Goal: Information Seeking & Learning: Learn about a topic

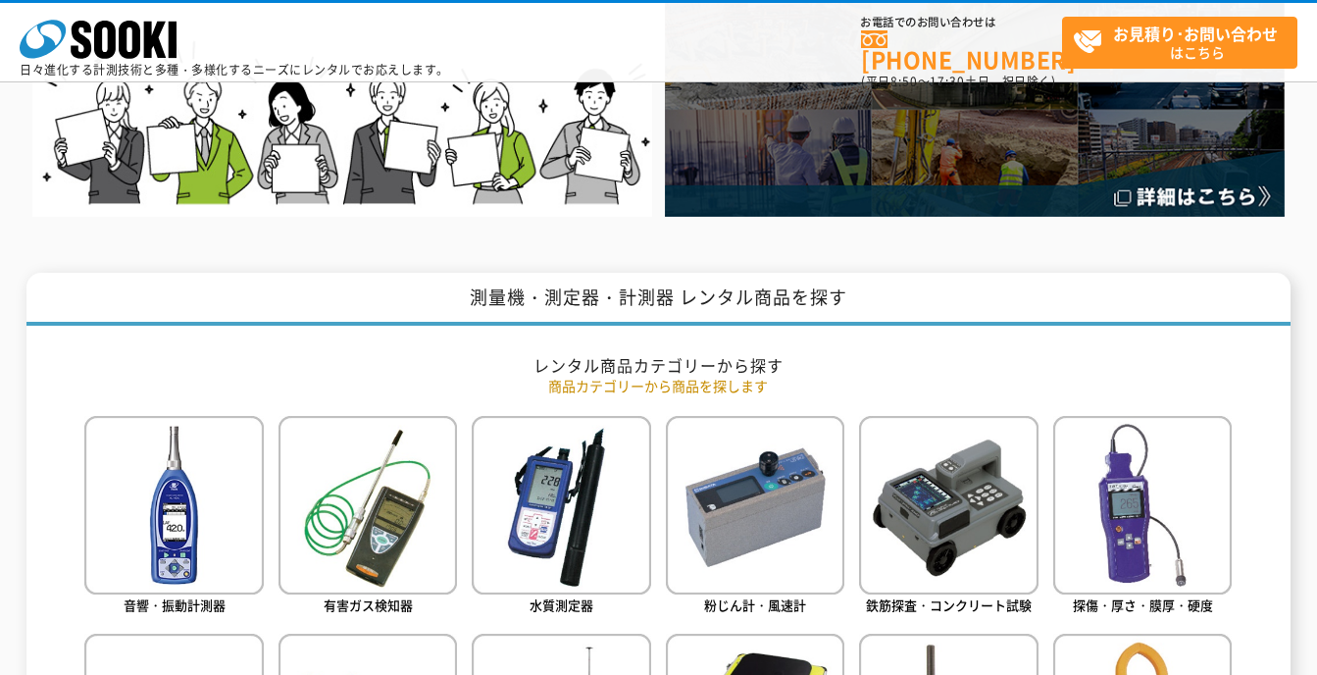
scroll to position [785, 0]
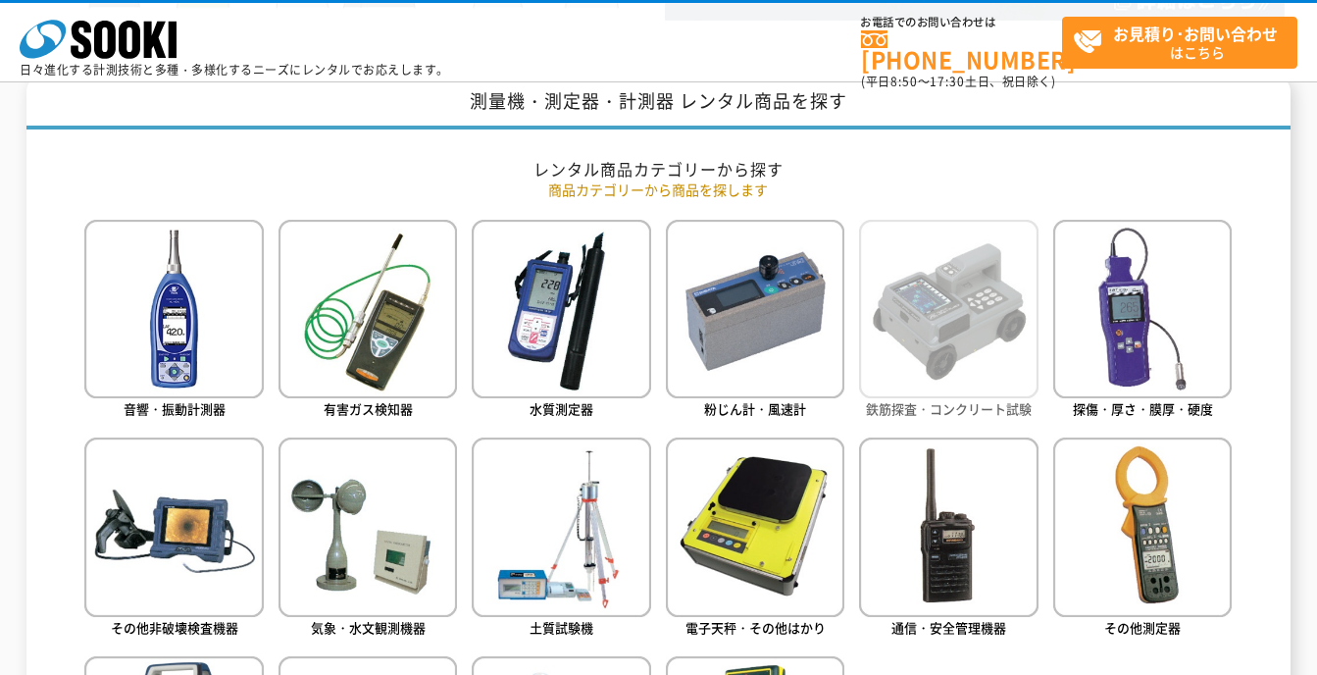
click at [958, 365] on img at bounding box center [948, 309] width 179 height 179
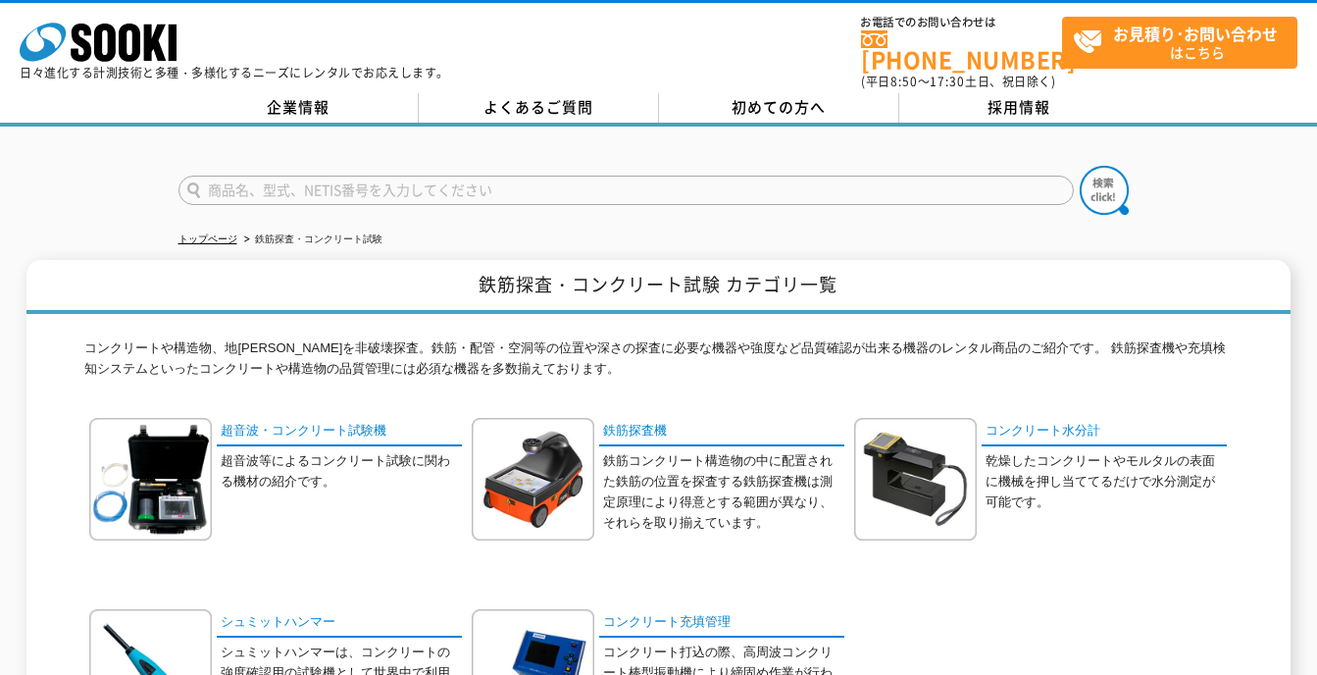
scroll to position [98, 0]
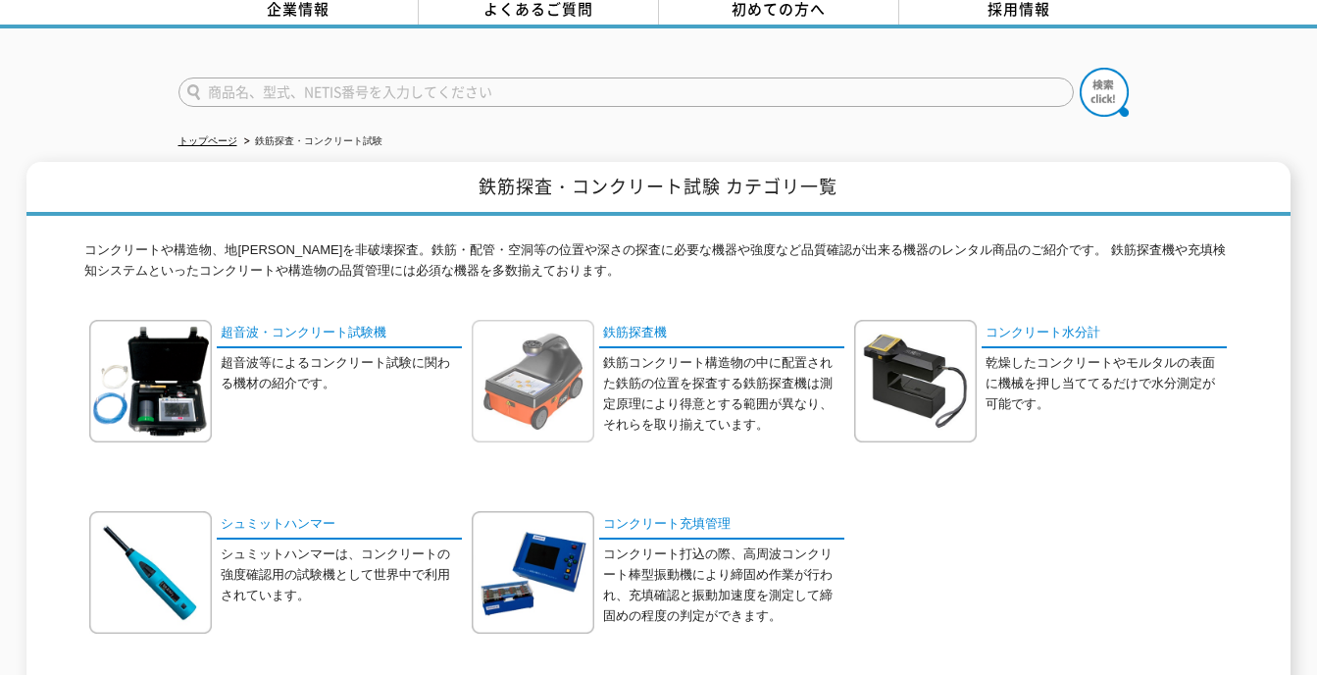
click at [511, 388] on img at bounding box center [533, 381] width 123 height 123
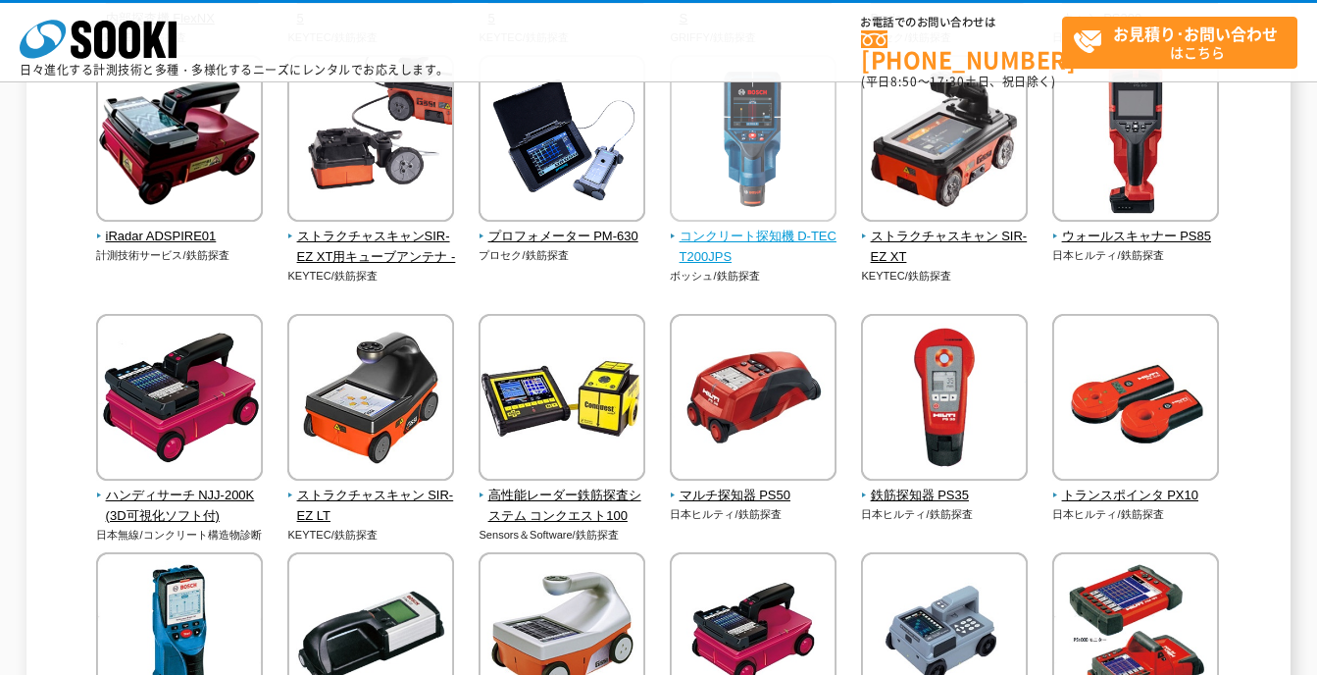
scroll to position [588, 0]
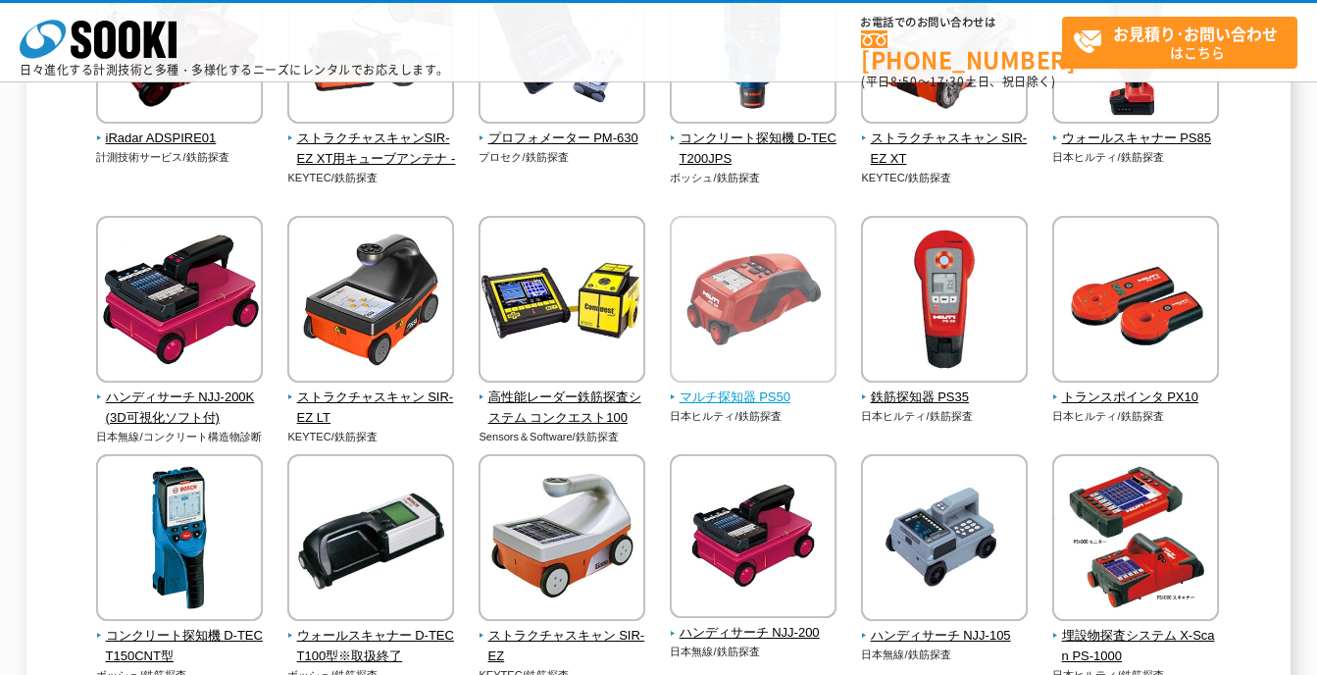
click at [735, 395] on span "マルチ探知器 PS50" at bounding box center [754, 397] width 168 height 21
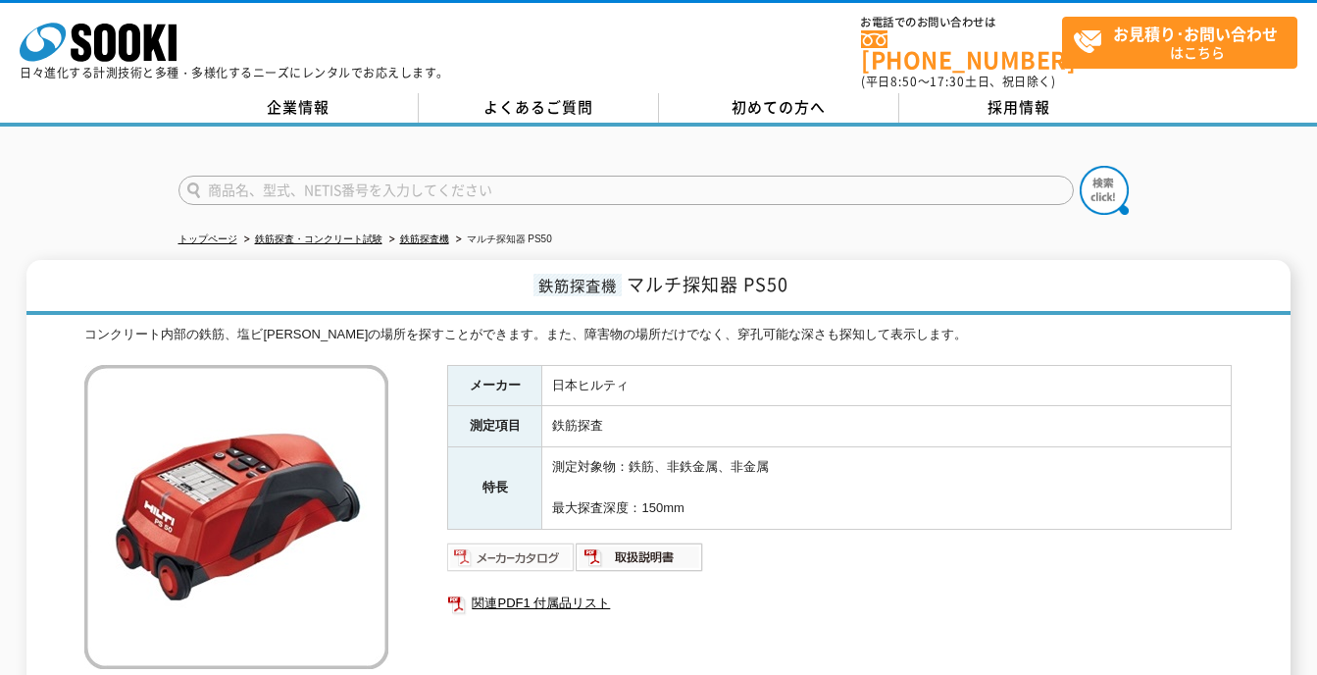
click at [504, 541] on img at bounding box center [511, 556] width 128 height 31
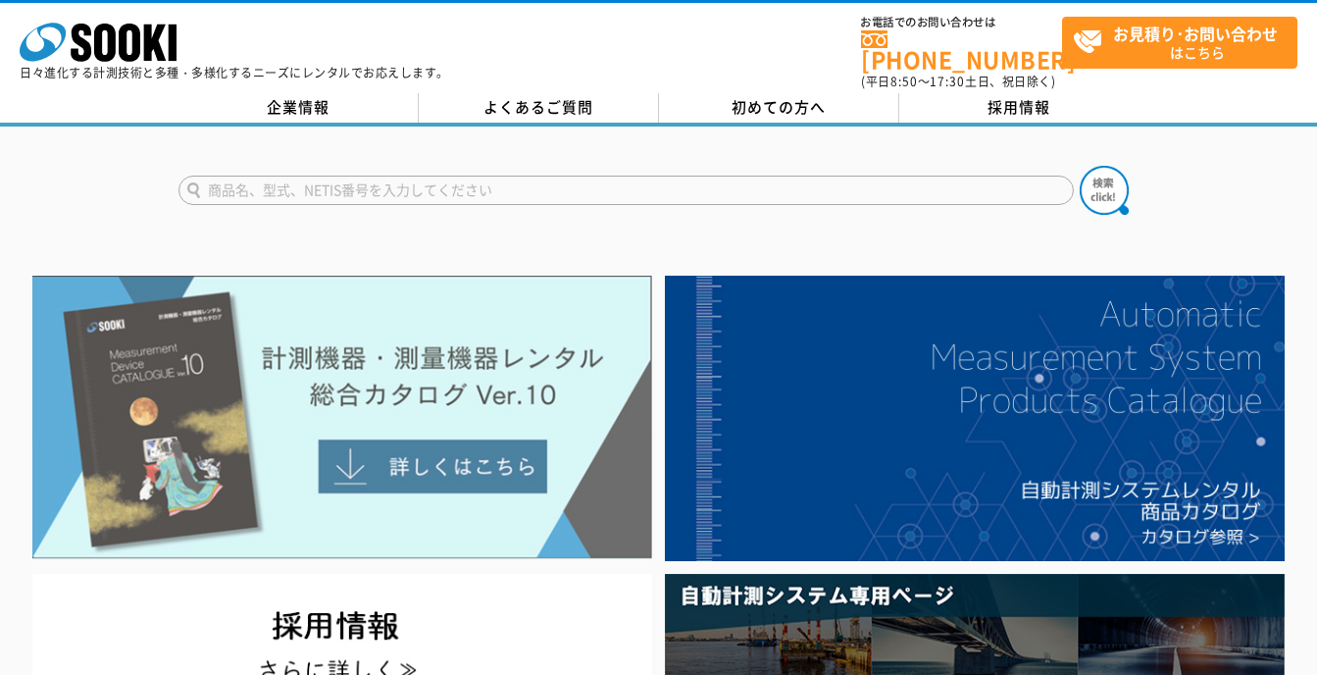
click at [203, 434] on img at bounding box center [342, 418] width 620 height 284
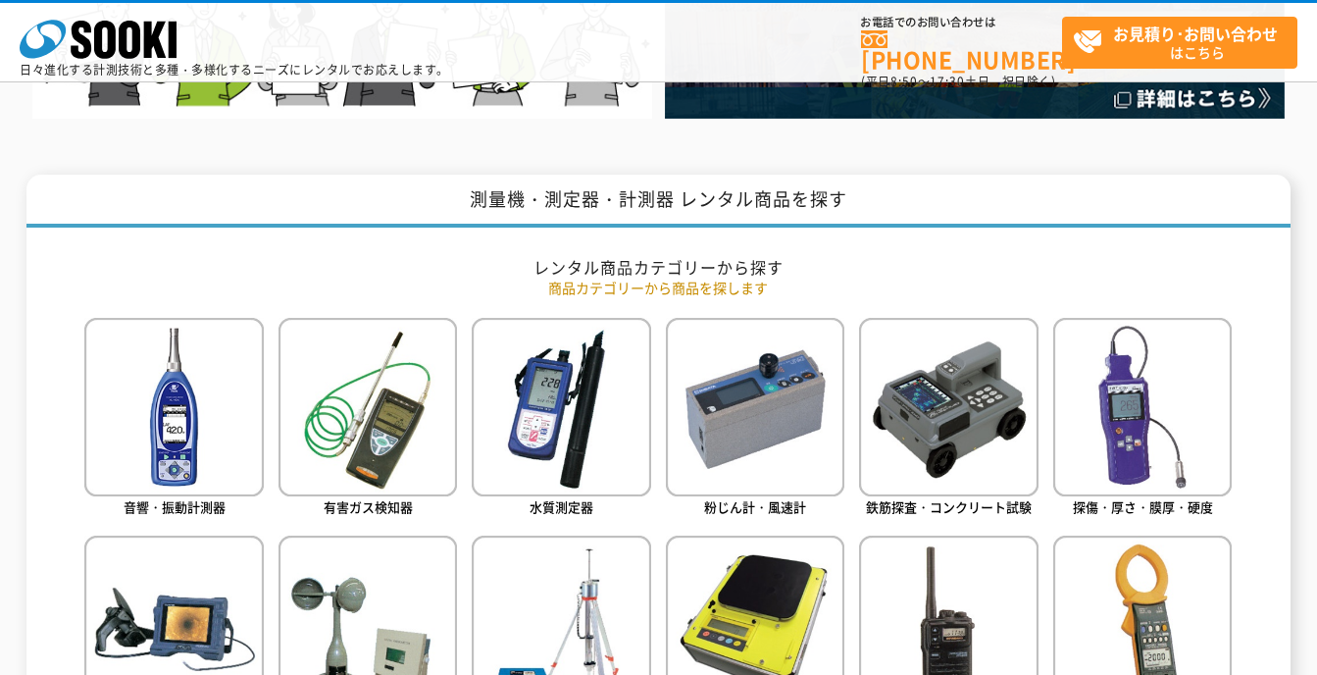
scroll to position [785, 0]
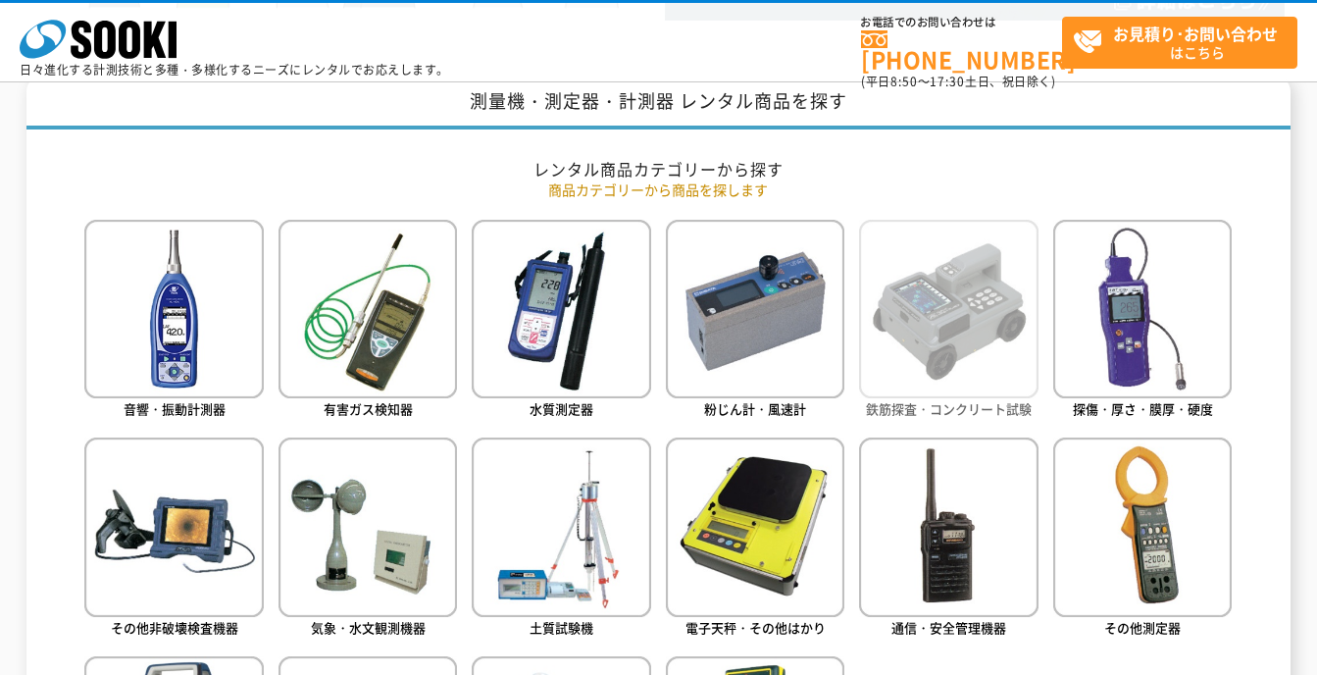
click at [954, 359] on img at bounding box center [948, 309] width 179 height 179
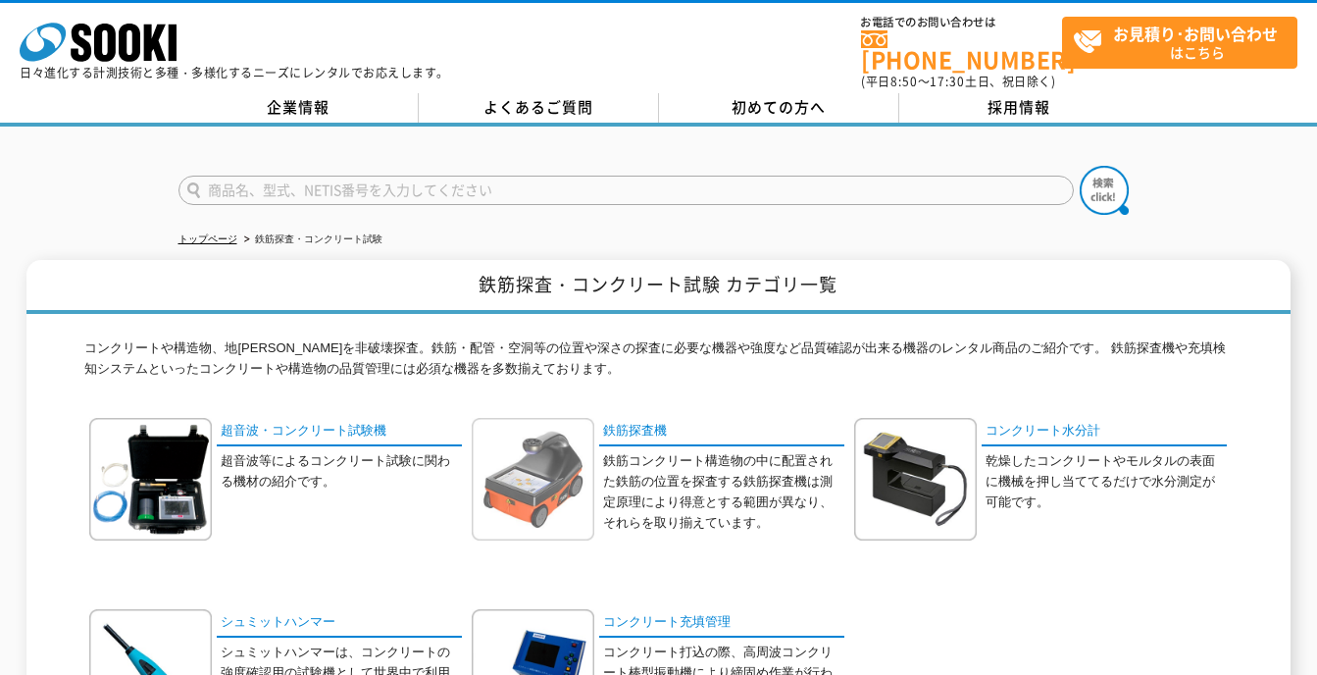
click at [522, 469] on img at bounding box center [533, 479] width 123 height 123
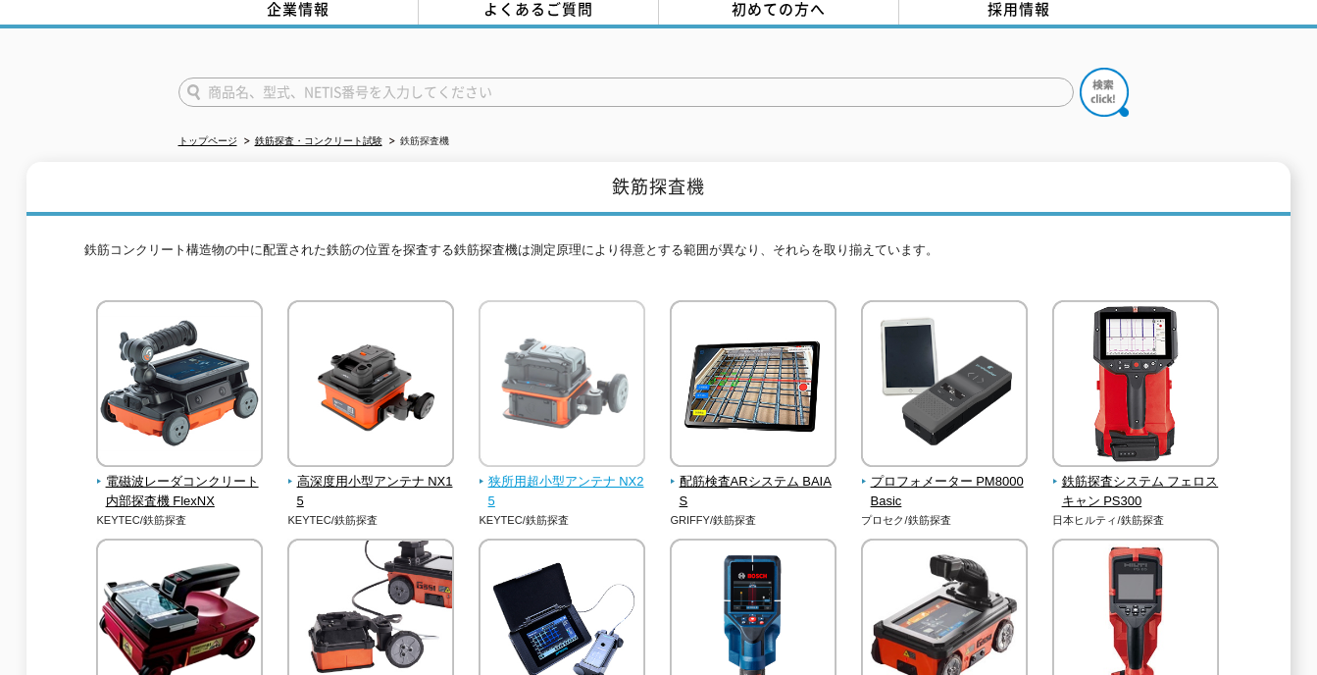
scroll to position [196, 0]
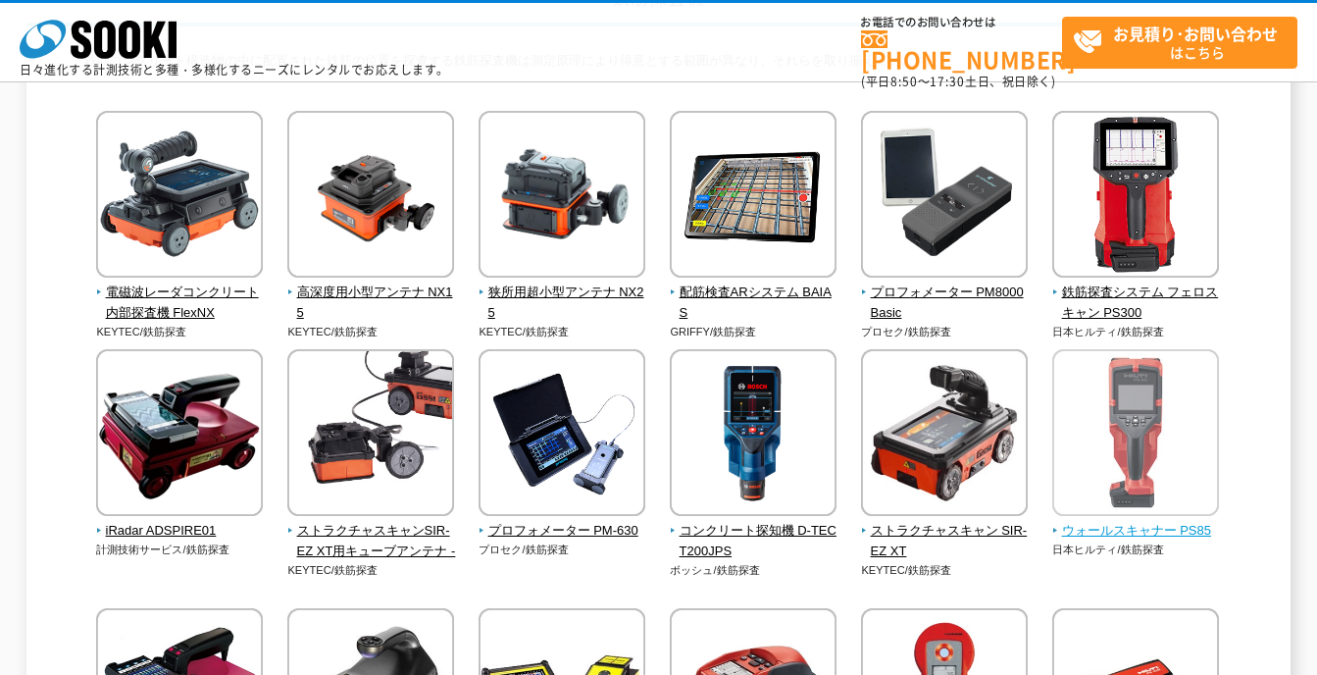
click at [1110, 530] on span "ウォールスキャナー PS85" at bounding box center [1136, 531] width 168 height 21
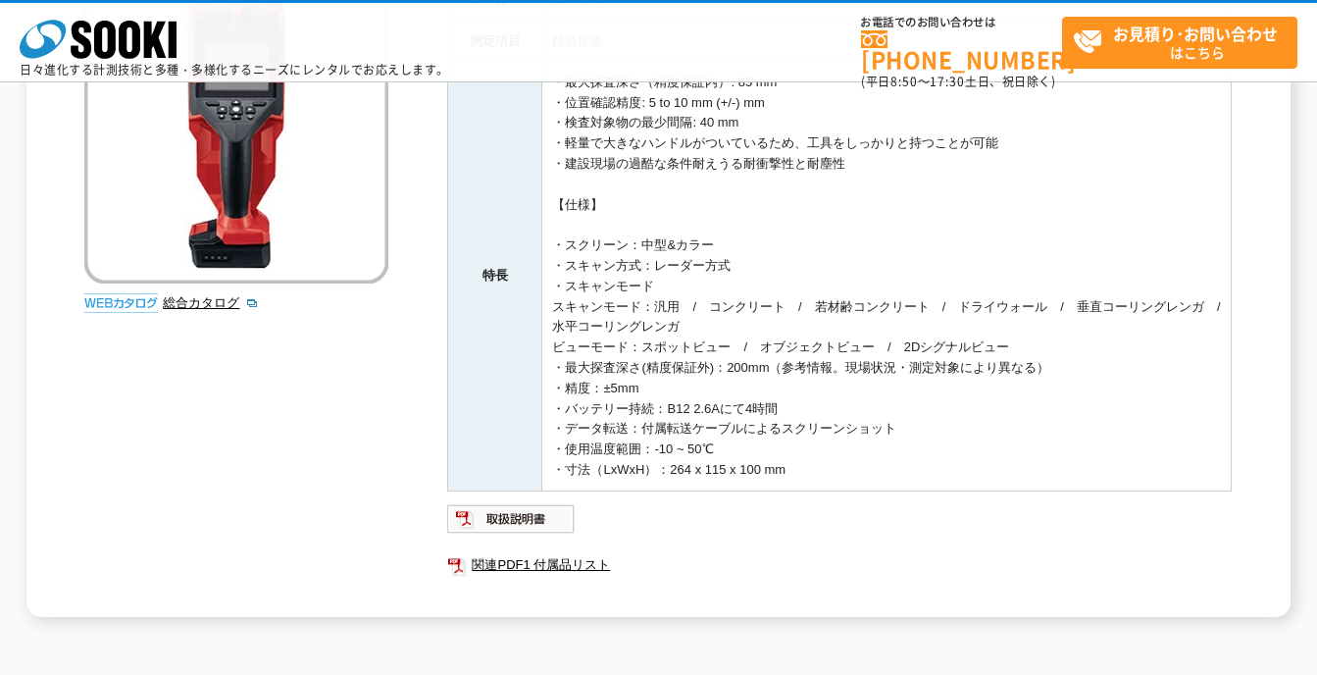
scroll to position [392, 0]
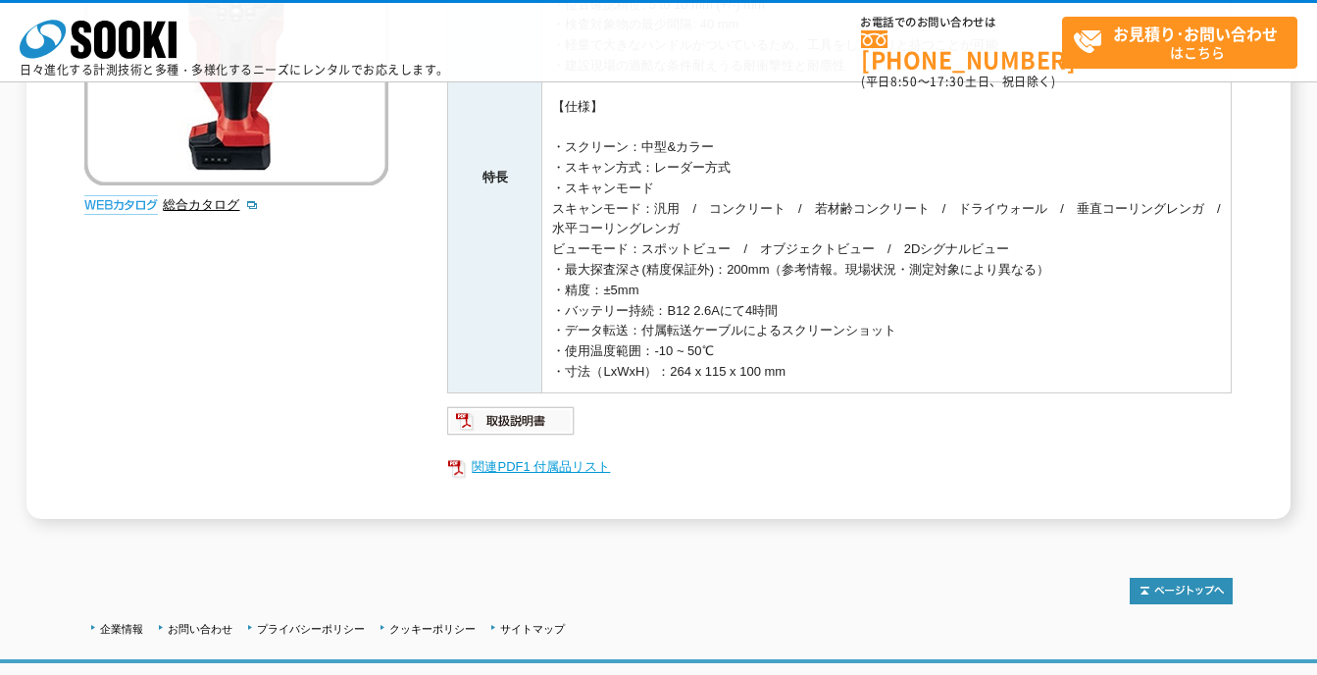
click at [536, 468] on link "関連PDF1 付属品リスト" at bounding box center [839, 467] width 785 height 26
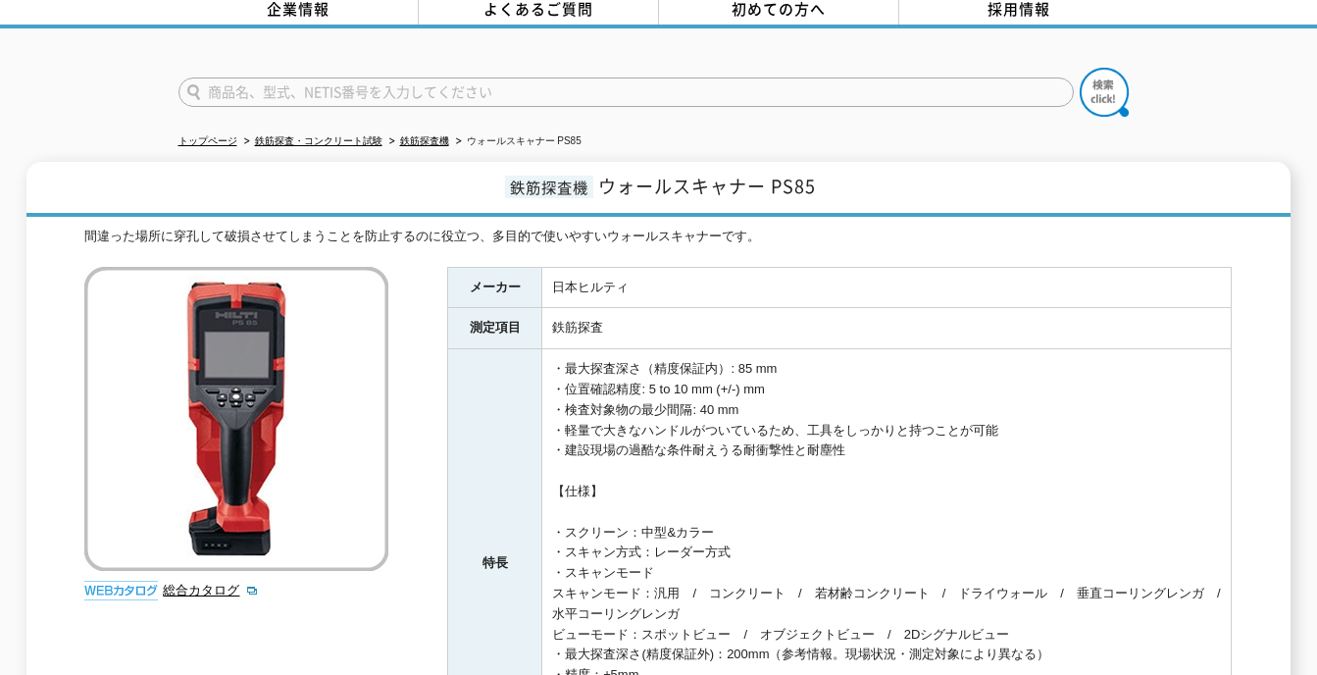
scroll to position [294, 0]
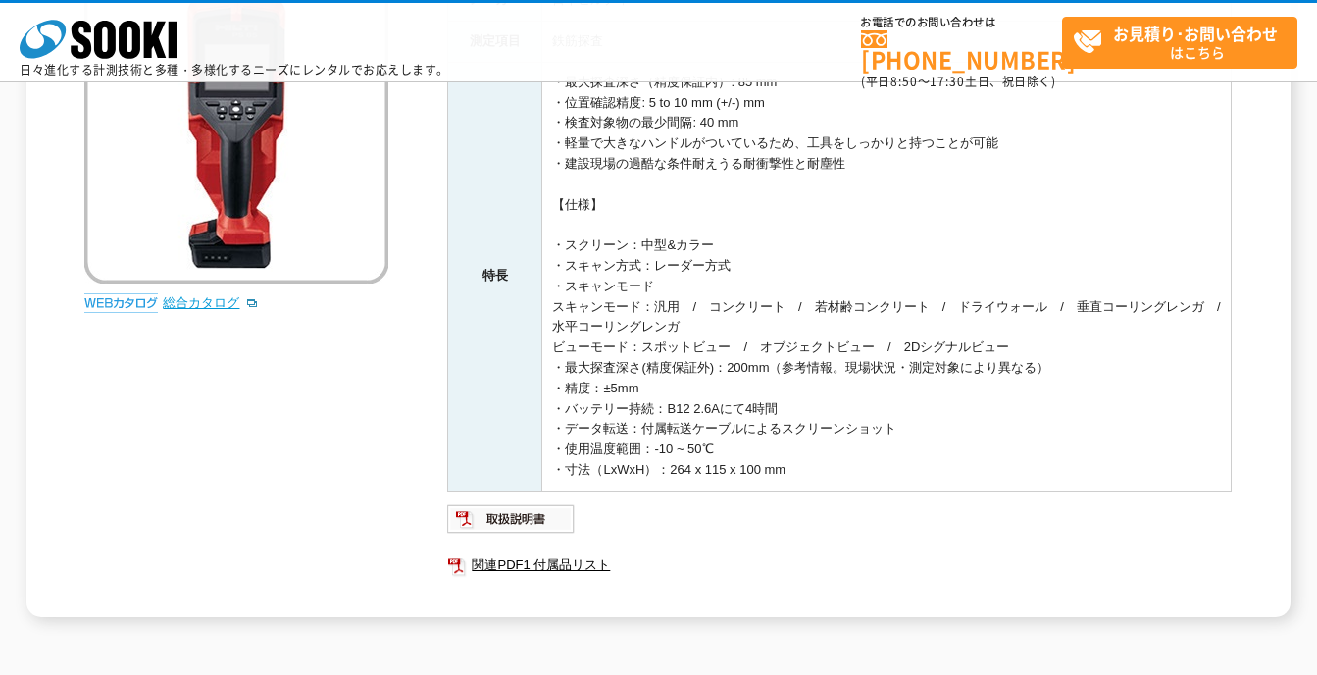
click at [194, 295] on link "総合カタログ" at bounding box center [211, 302] width 96 height 15
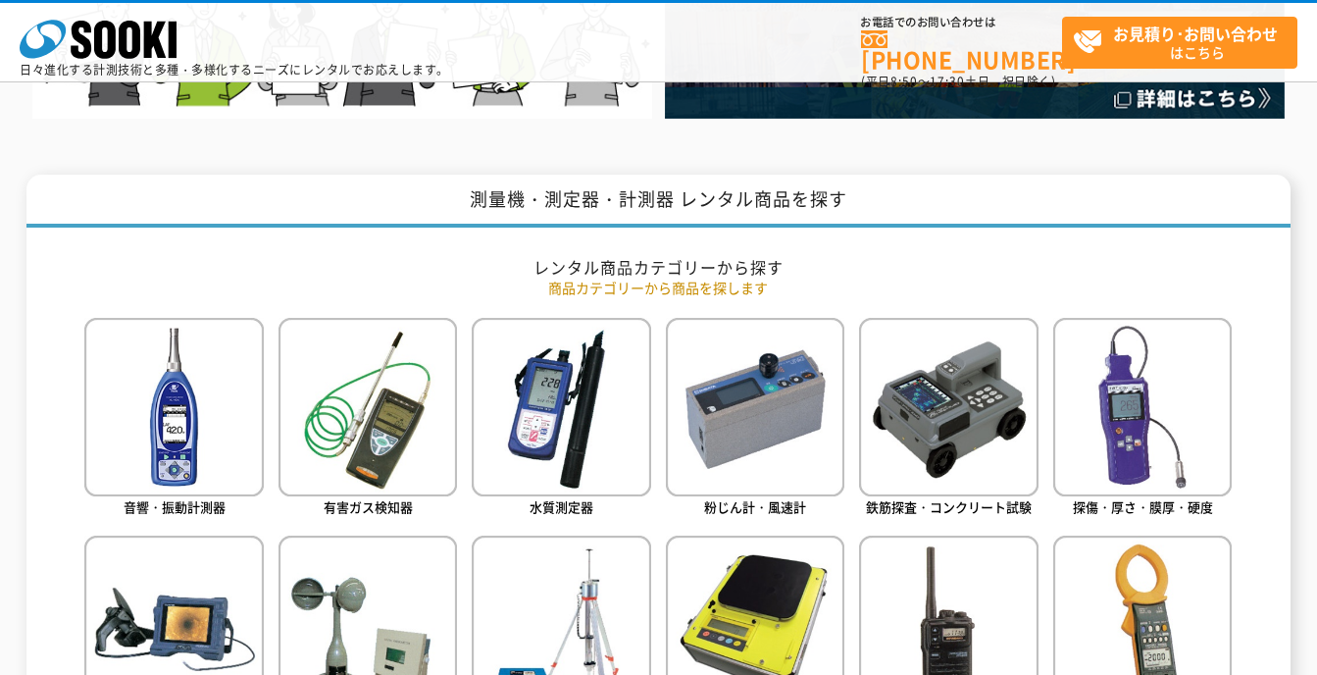
scroll to position [785, 0]
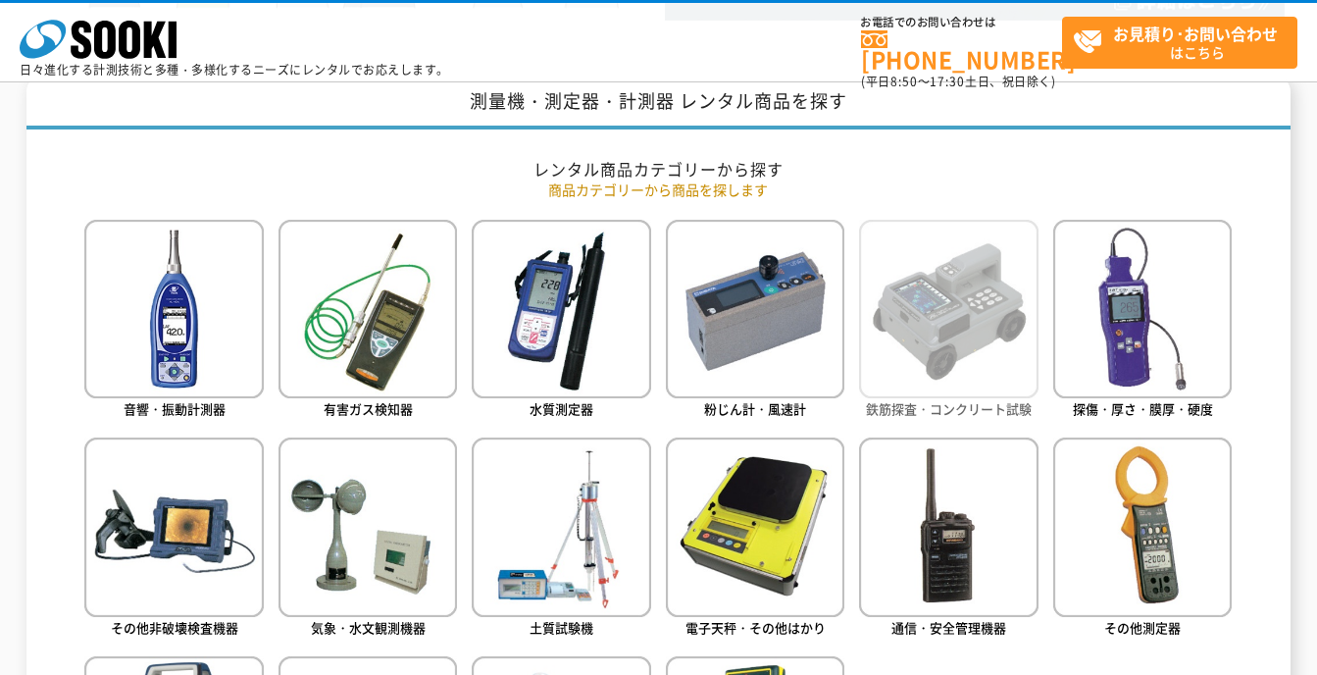
click at [1006, 350] on img at bounding box center [948, 309] width 179 height 179
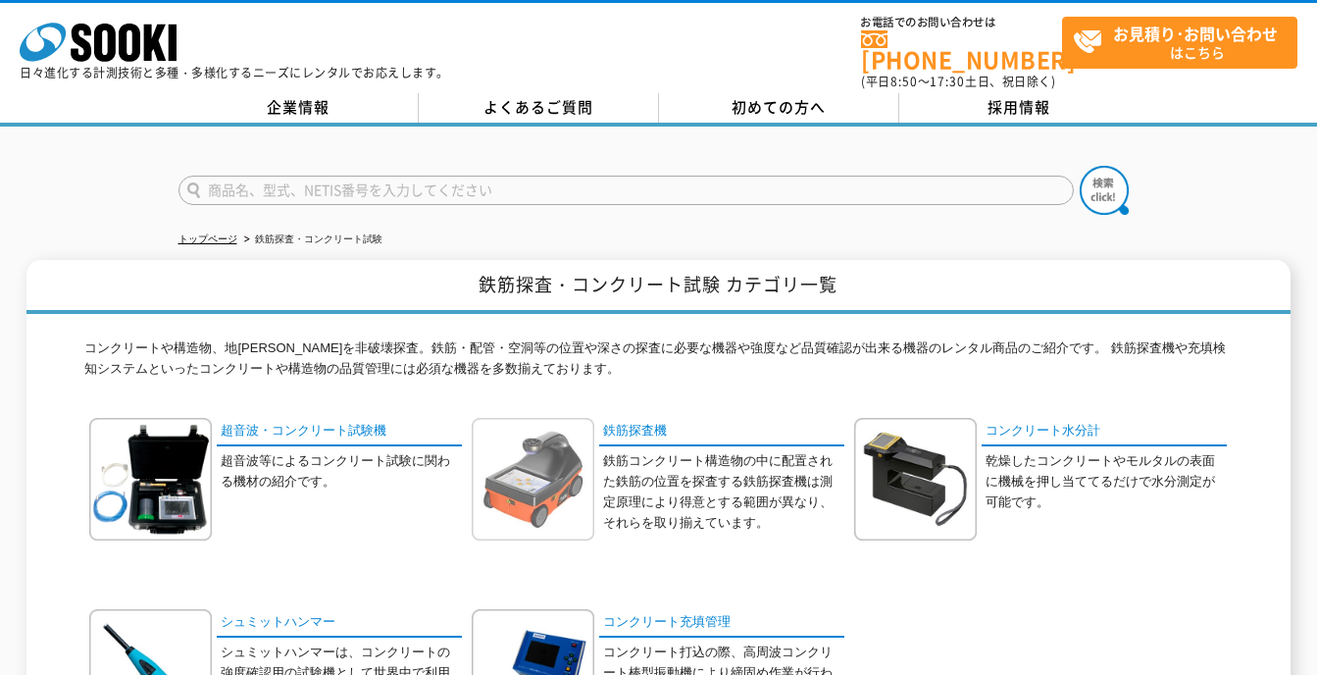
scroll to position [196, 0]
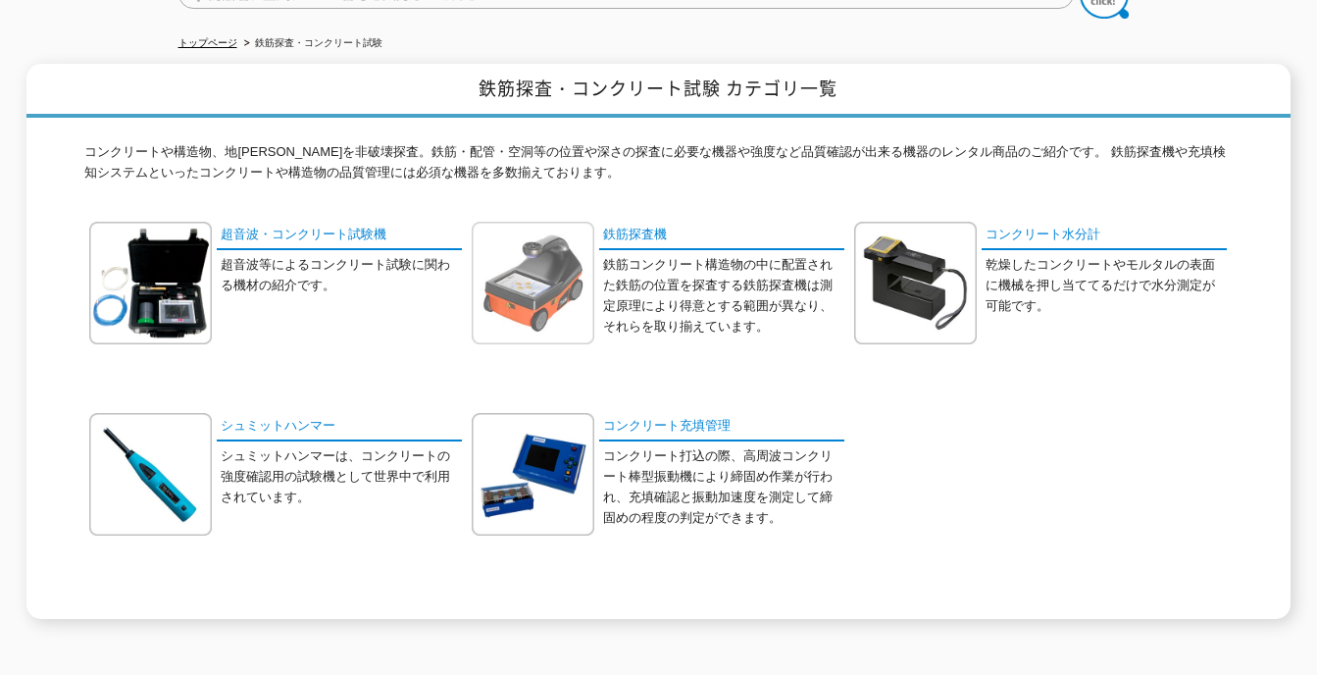
click at [542, 313] on img at bounding box center [533, 283] width 123 height 123
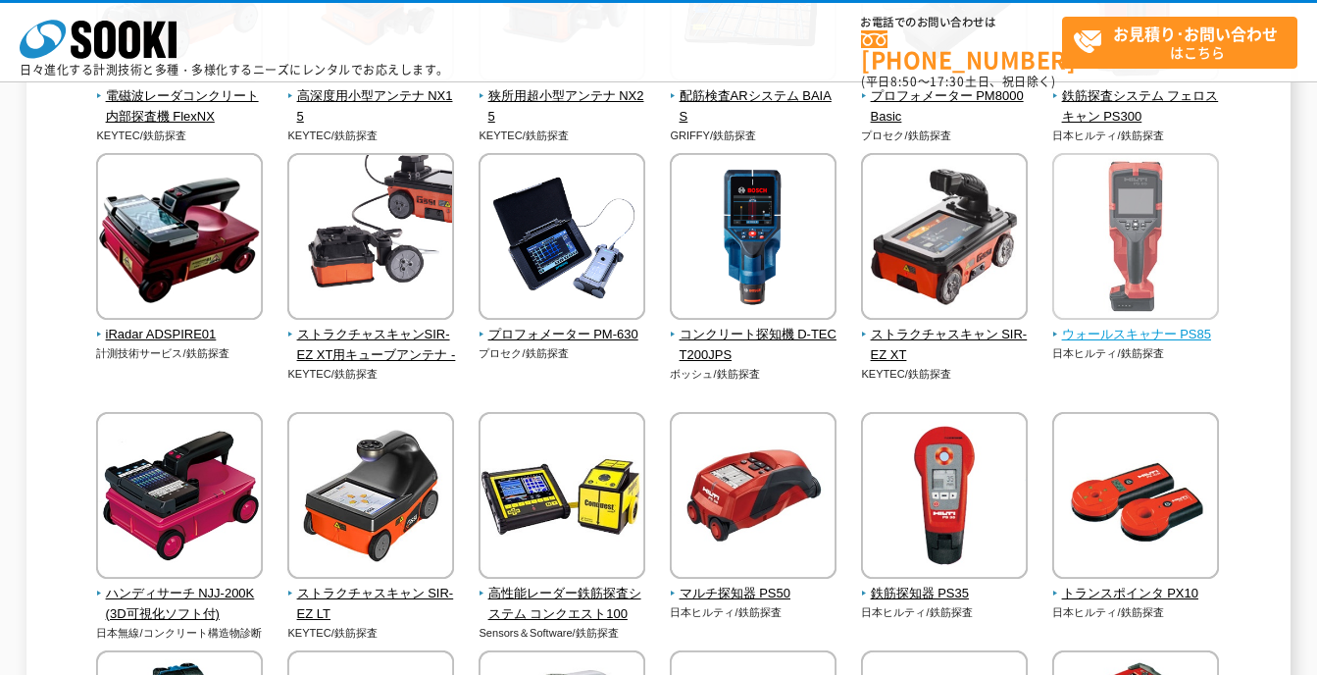
scroll to position [196, 0]
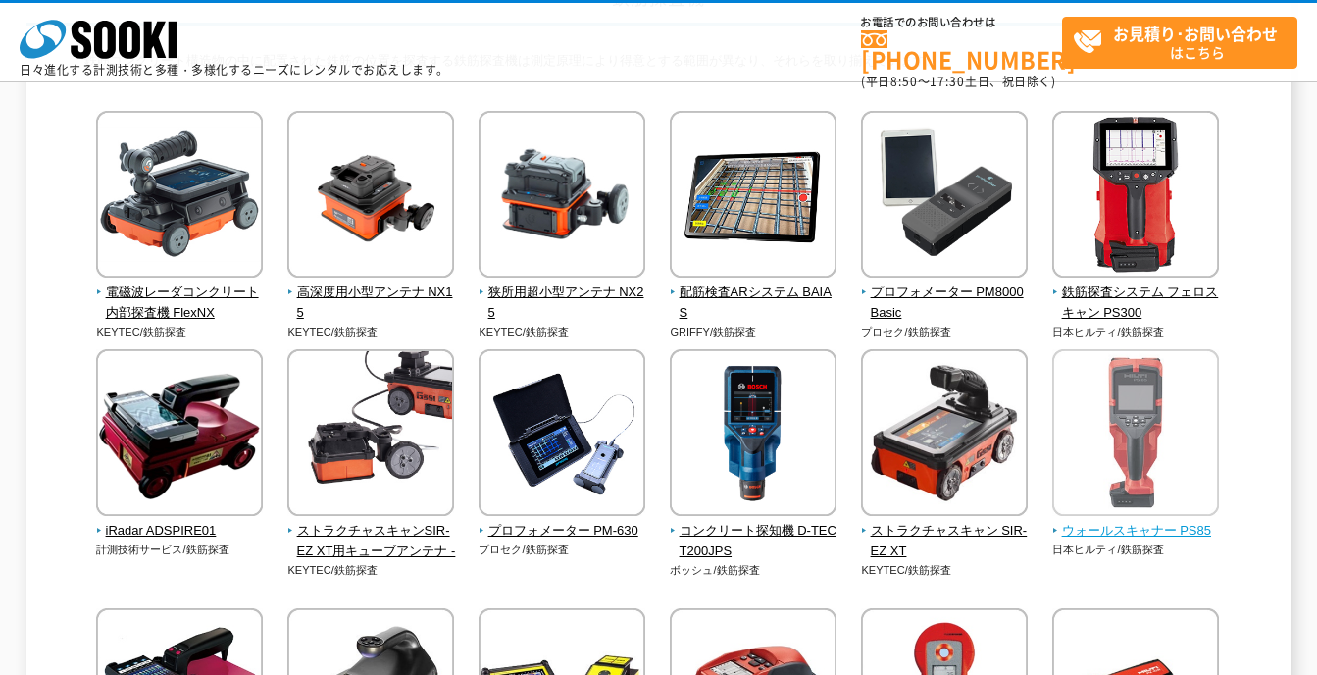
click at [1124, 534] on span "ウォールスキャナー PS85" at bounding box center [1136, 531] width 168 height 21
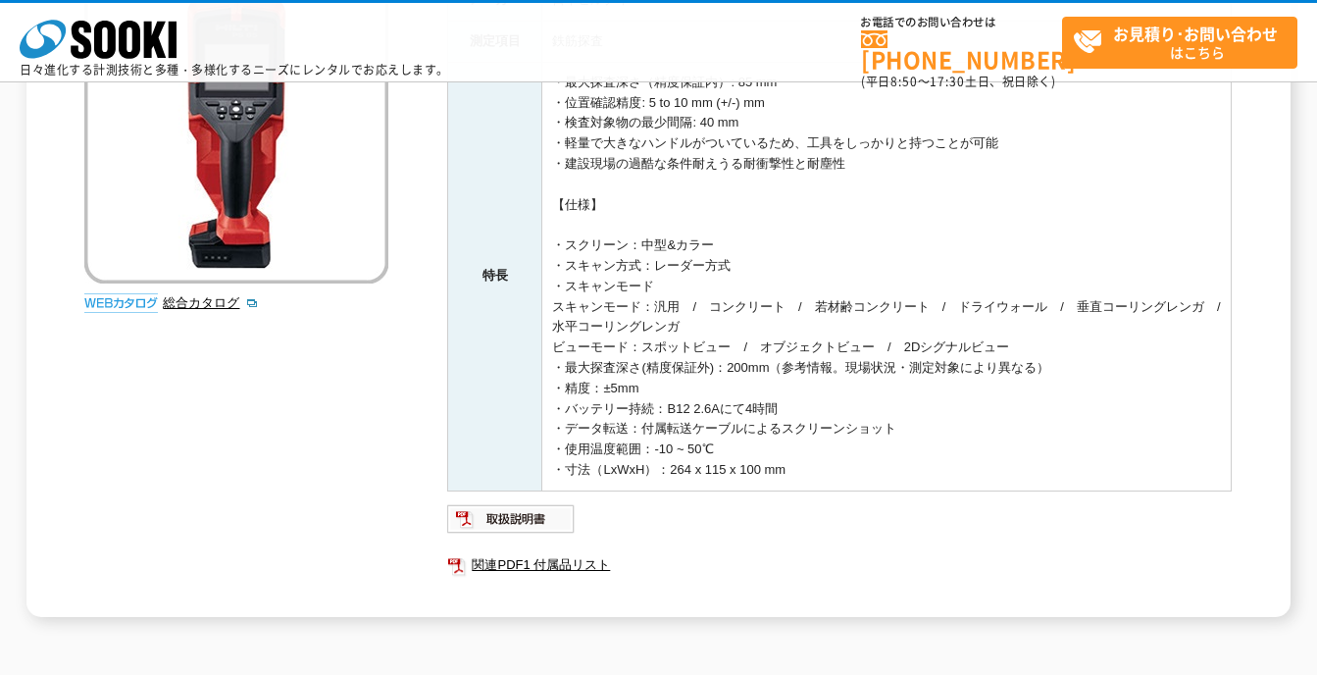
scroll to position [196, 0]
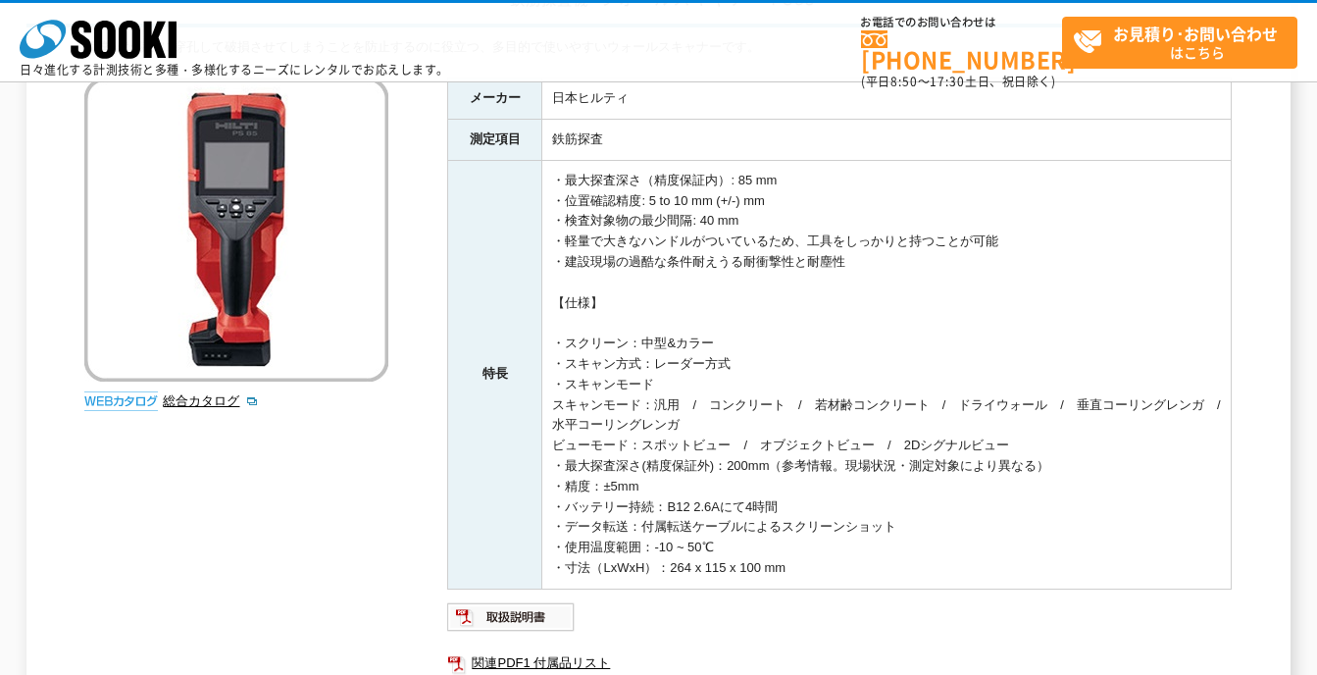
click at [108, 406] on img at bounding box center [121, 401] width 74 height 20
click at [199, 394] on link "総合カタログ" at bounding box center [211, 400] width 96 height 15
click at [492, 617] on img at bounding box center [511, 616] width 128 height 31
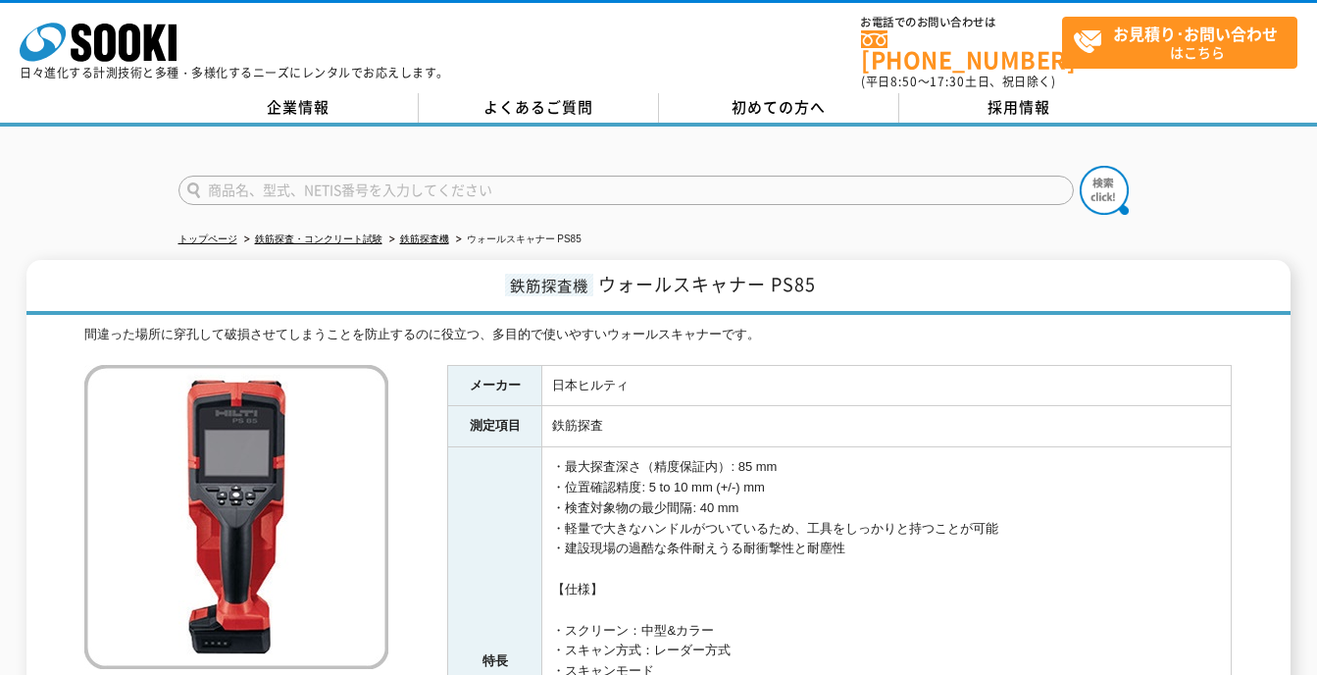
scroll to position [98, 0]
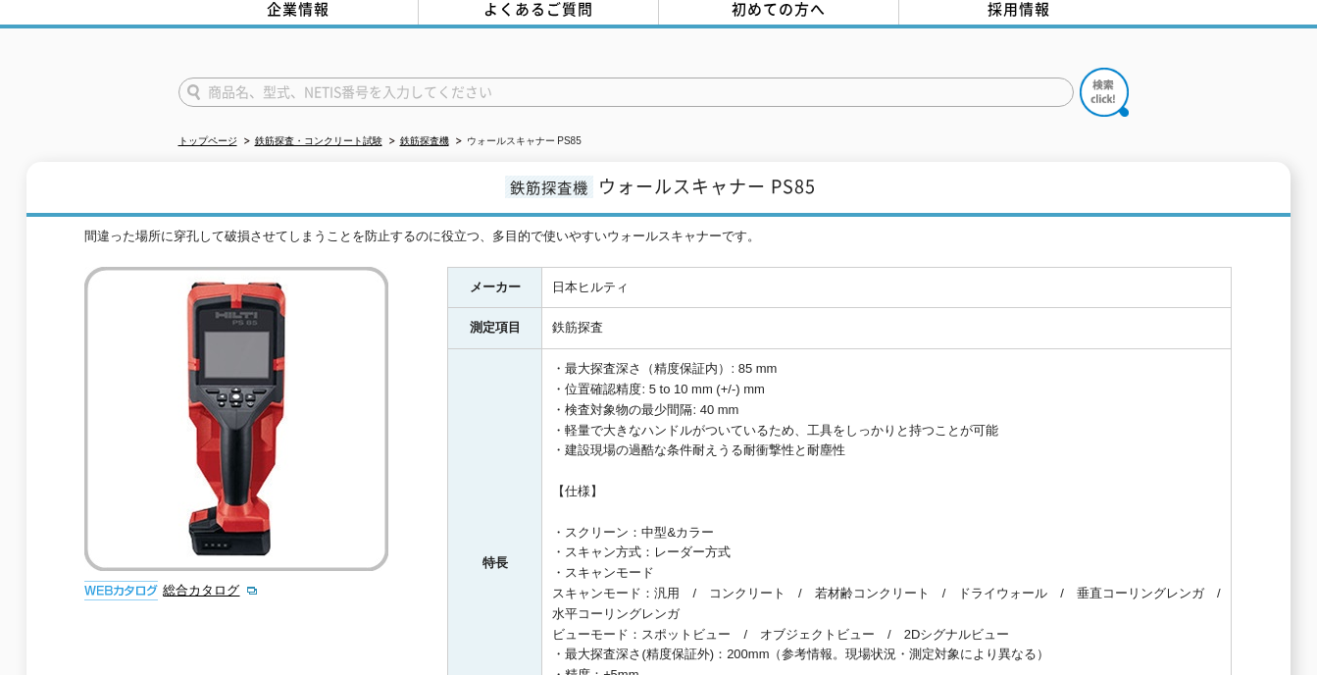
drag, startPoint x: 689, startPoint y: 432, endPoint x: 1232, endPoint y: 298, distance: 558.5
click at [1232, 298] on table "メーカー 日本ヒルティ 測定項目 鉄筋探査 特長 ・最大探査深さ（精度保証内）: 85 mm ・位置確認精度: 5 to 10 mm (+/-) mm ・検査…" at bounding box center [839, 523] width 785 height 512
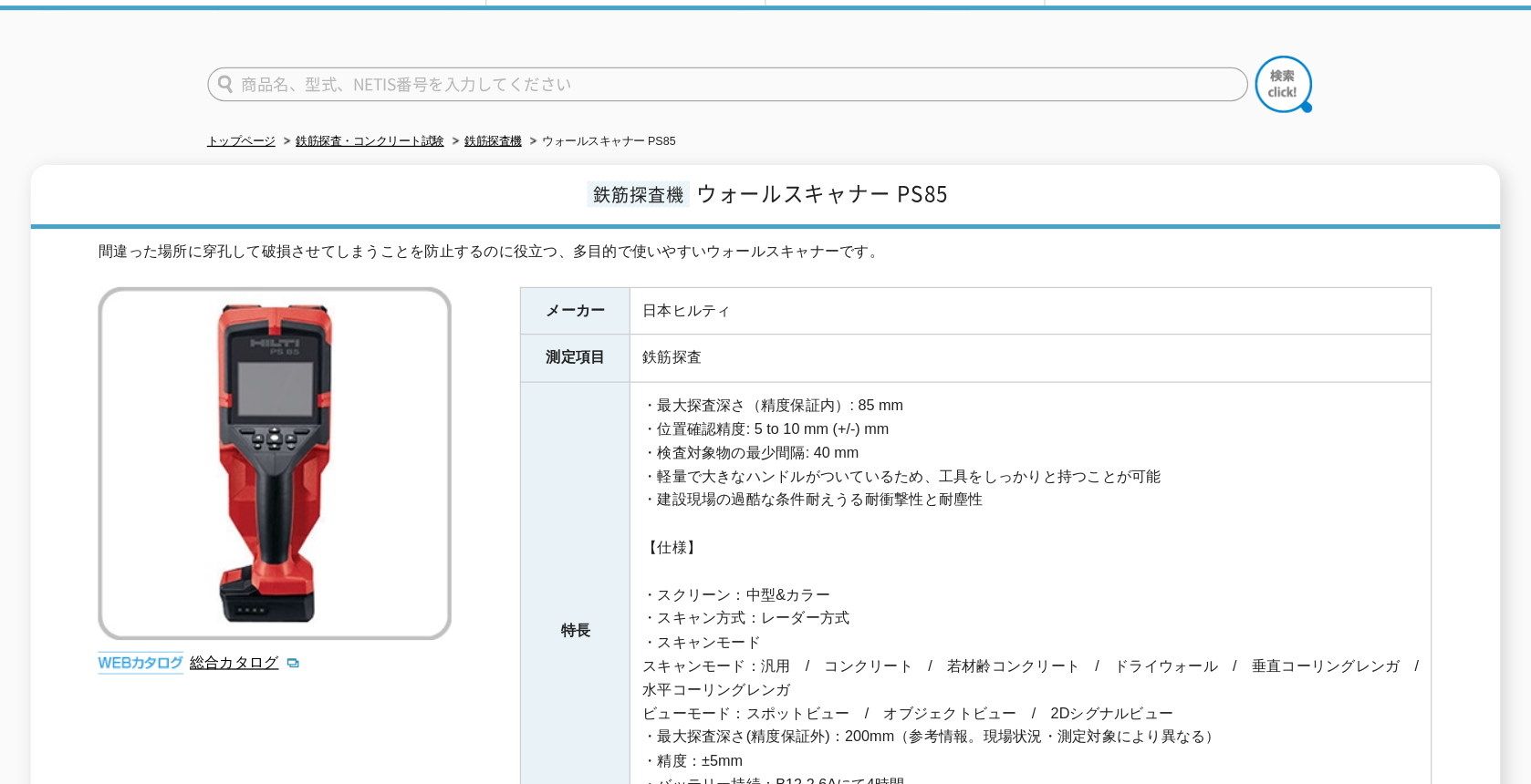
scroll to position [73, 0]
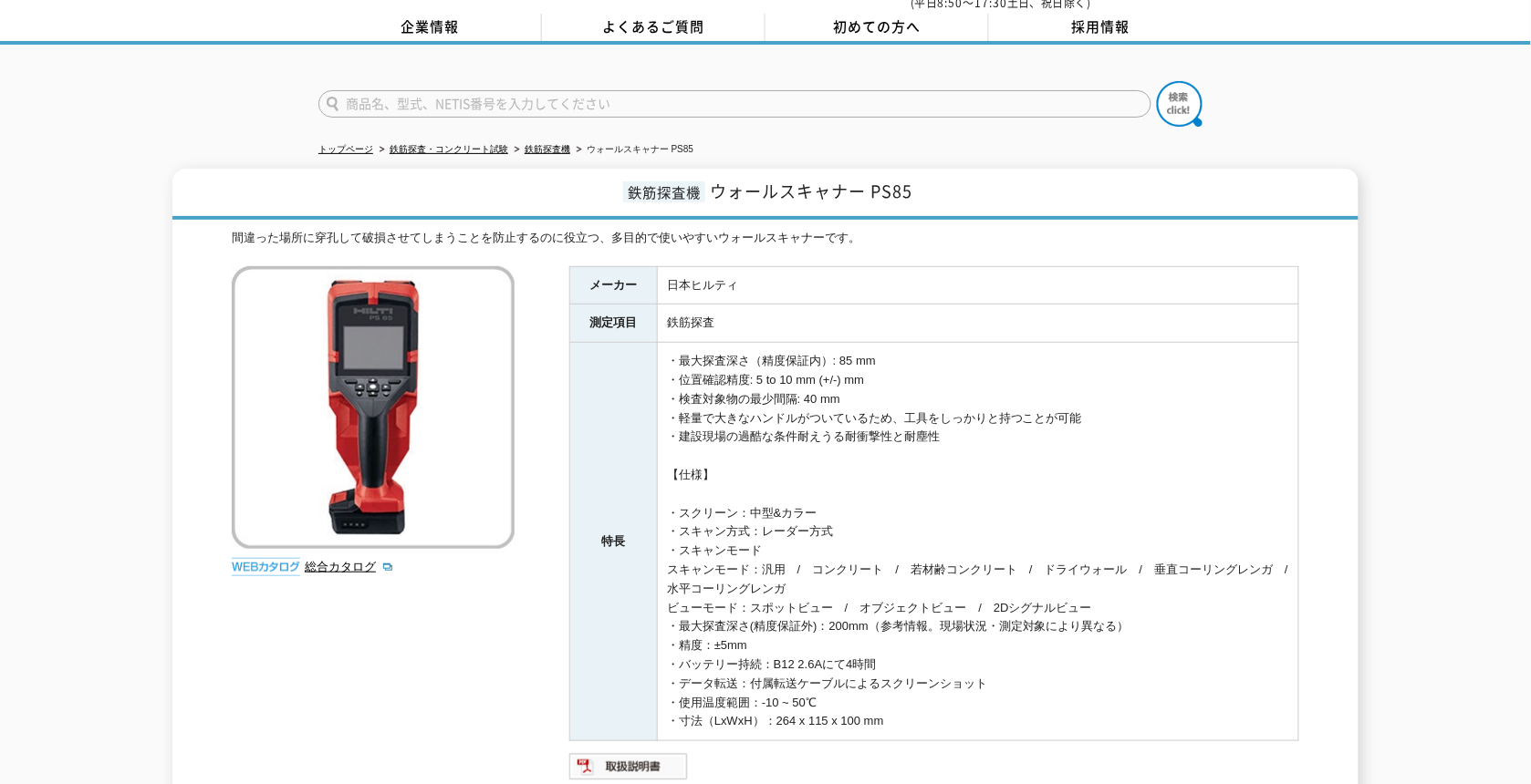
drag, startPoint x: 1179, startPoint y: 2, endPoint x: -5, endPoint y: 153, distance: 1193.6
click at [0, 153] on html "株式会社 ソーキ spMenu 日々進化する計測技術と多種・多様化するニーズにレンタルでお応えします。 お電話でのお問い合わせは [PHONE_NUMBER]…" at bounding box center [766, 523] width 1531 height 1190
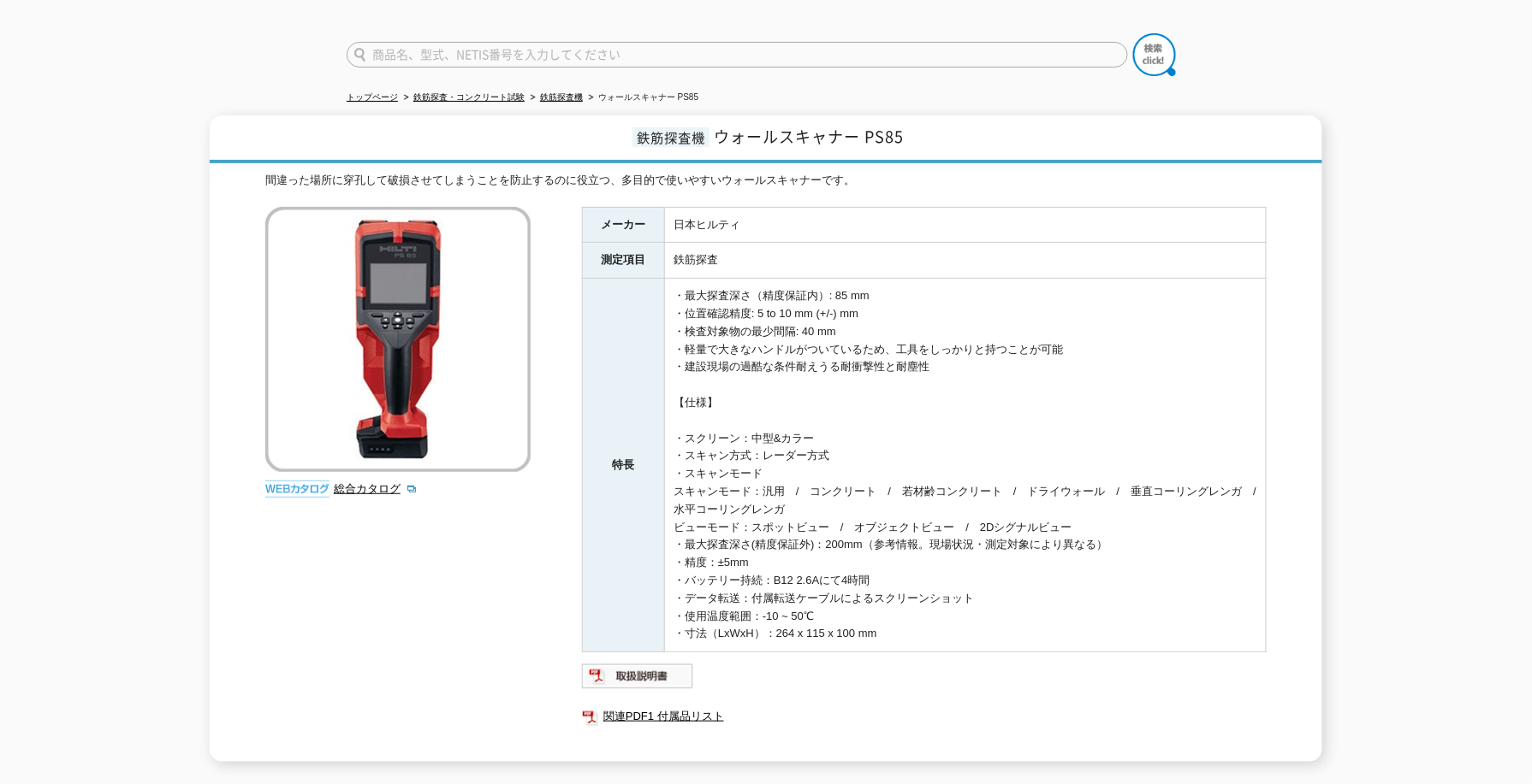
scroll to position [0, 0]
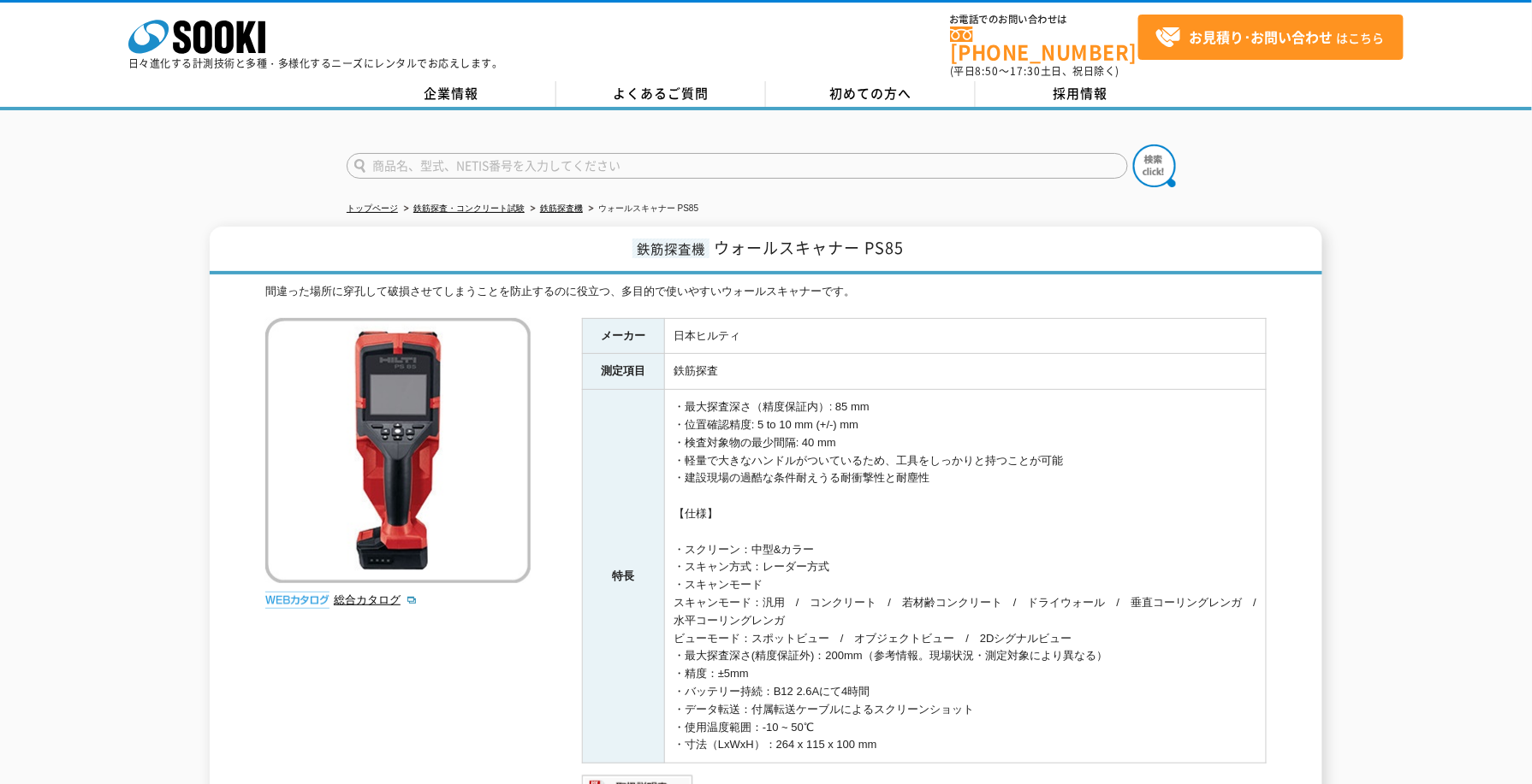
click at [1148, 290] on div "鉄筋探査機 ウォールスキャナー PS85 間違った場所に穿孔して破損させてしまうことを防止するのに役立つ、多目的で使いやすいウォールスキャナーです。 総合カタ…" at bounding box center [766, 549] width 1532 height 646
